Goal: Task Accomplishment & Management: Manage account settings

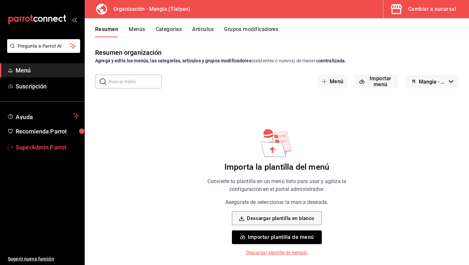
click at [39, 146] on span "SuperAdmin Parrot" at bounding box center [48, 147] width 64 height 9
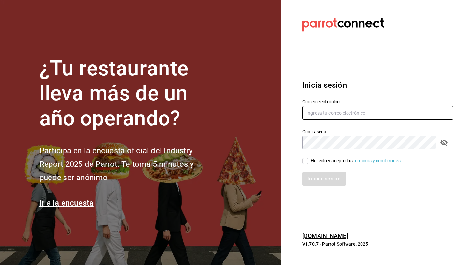
click at [317, 114] on input "text" at bounding box center [377, 113] width 151 height 14
type input "[EMAIL_ADDRESS][DOMAIN_NAME]"
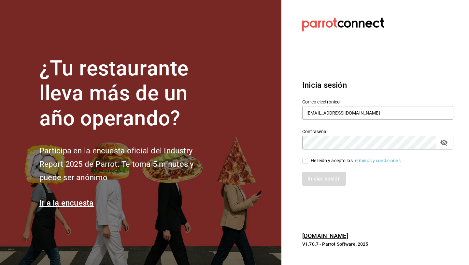
click at [318, 165] on div "Iniciar sesión" at bounding box center [374, 175] width 159 height 22
click at [317, 162] on div "He leído y acepto los Términos y condiciones." at bounding box center [356, 160] width 91 height 7
click at [308, 162] on input "He leído y acepto los Términos y condiciones." at bounding box center [305, 161] width 6 height 6
checkbox input "true"
click at [316, 183] on button "Iniciar sesión" at bounding box center [324, 179] width 44 height 14
